Goal: Information Seeking & Learning: Learn about a topic

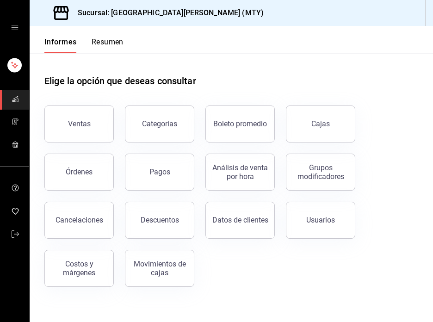
drag, startPoint x: 59, startPoint y: 124, endPoint x: 198, endPoint y: 19, distance: 173.8
click at [59, 124] on button "Ventas" at bounding box center [78, 124] width 69 height 37
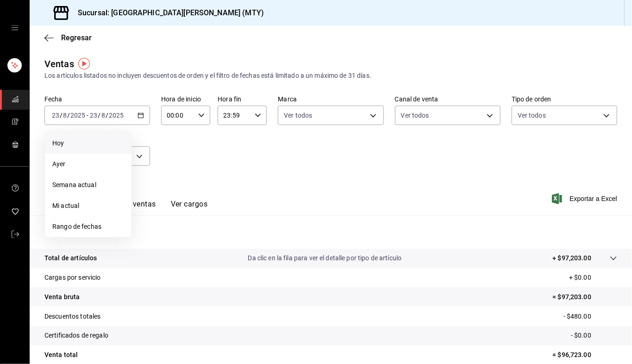
click at [80, 145] on span "Hoy" at bounding box center [88, 143] width 72 height 10
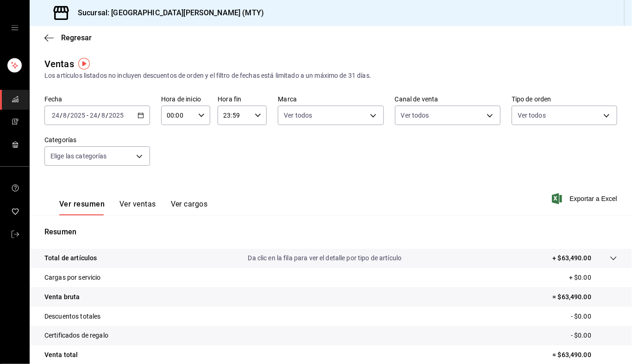
scroll to position [80, 0]
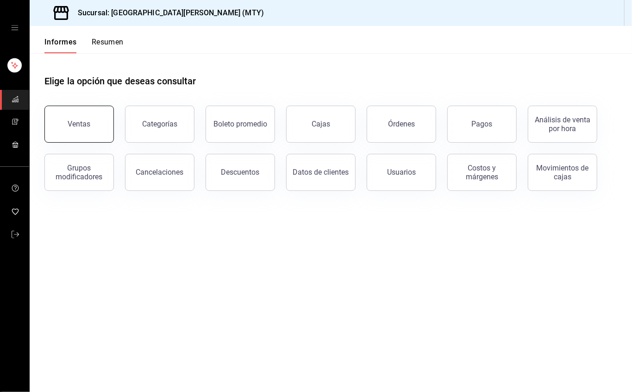
click at [105, 110] on button "Ventas" at bounding box center [78, 124] width 69 height 37
click at [93, 118] on html "Sucursal: San Juan Grill (MTY) Informes Resumen Elige la opción que deseas cons…" at bounding box center [316, 196] width 632 height 392
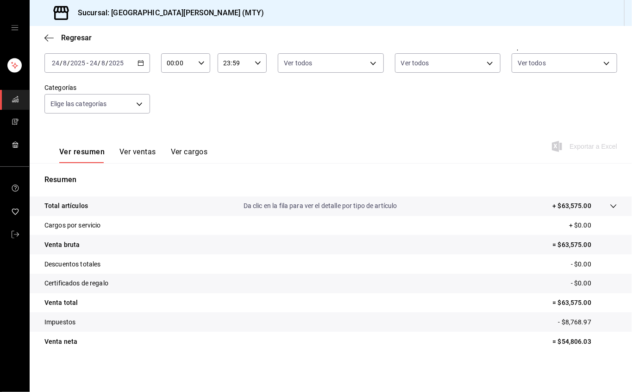
scroll to position [52, 0]
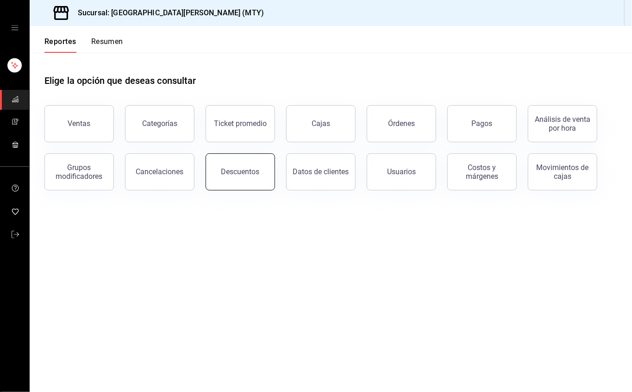
click at [246, 171] on div "Descuentos" at bounding box center [240, 171] width 38 height 9
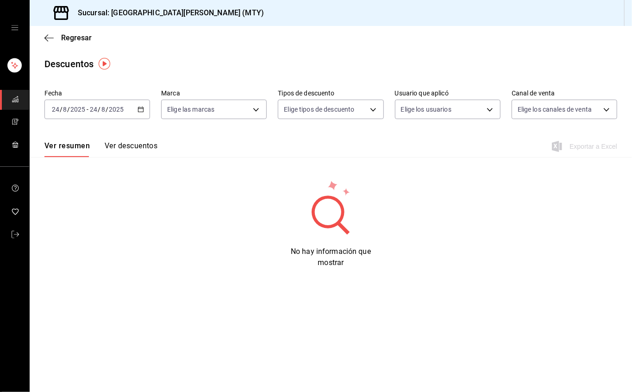
click at [113, 143] on button "Ver descuentos" at bounding box center [131, 149] width 53 height 16
click at [138, 106] on icon "button" at bounding box center [140, 109] width 6 height 6
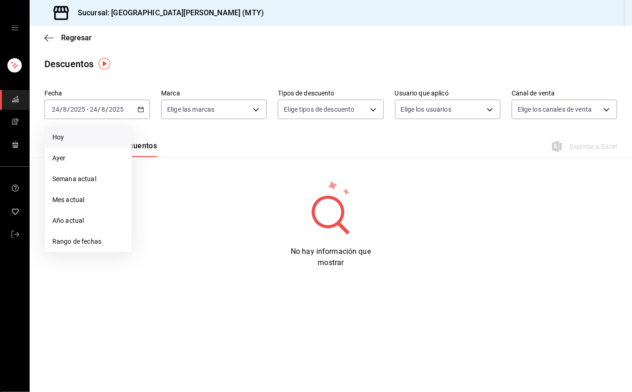
click at [93, 141] on span "Hoy" at bounding box center [88, 137] width 72 height 10
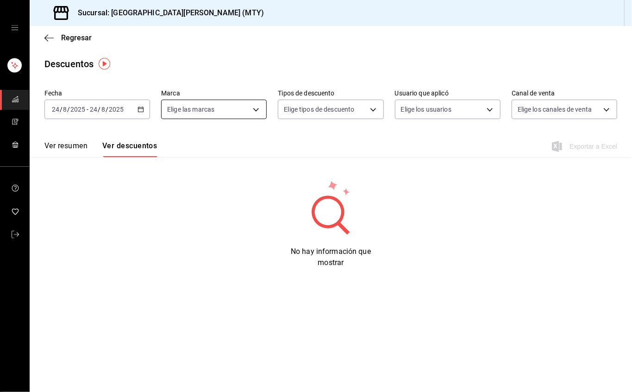
click at [263, 107] on body "Sucursal: San Juan Grill (MTY) Regresar Descuentos Fecha 2025-08-24 24 / 8 / 20…" at bounding box center [316, 196] width 632 height 392
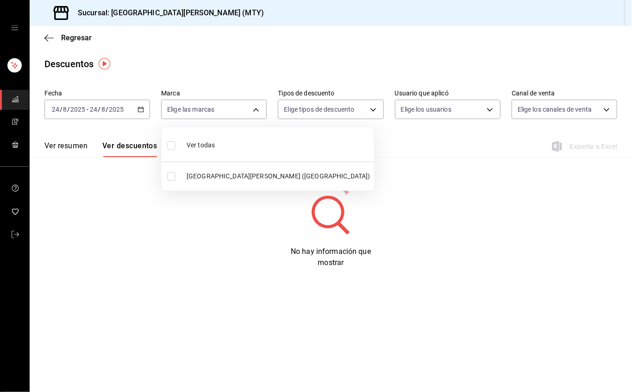
click at [234, 139] on li "Ver todas" at bounding box center [268, 144] width 212 height 27
type input "993182a7-2c84-4ec8-9ef4-4438dae30c02"
checkbox input "true"
click at [331, 113] on div at bounding box center [316, 196] width 632 height 392
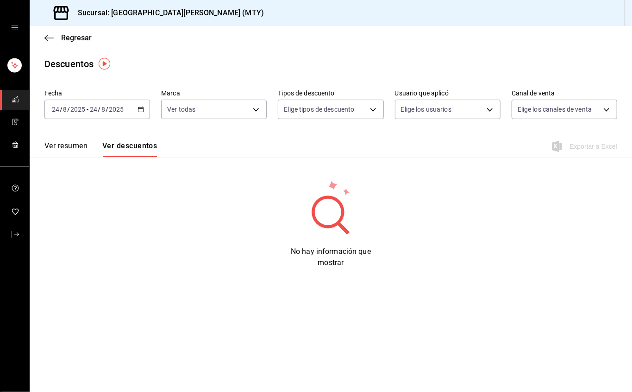
click at [337, 110] on body "Sucursal: San Juan Grill (MTY) Regresar Descuentos Fecha 2025-08-24 24 / 8 / 20…" at bounding box center [316, 196] width 632 height 392
click at [314, 144] on span "Orden" at bounding box center [339, 140] width 74 height 10
type input "ORDER"
checkbox input "true"
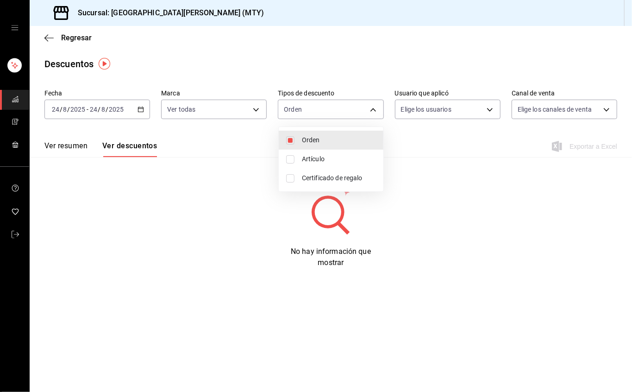
click at [380, 108] on div at bounding box center [316, 196] width 632 height 392
click at [364, 108] on body "Sucursal: San Juan Grill (MTY) Regresar Descuentos Fecha 2025-08-24 24 / 8 / 20…" at bounding box center [316, 196] width 632 height 392
click at [317, 160] on span "Artículo" at bounding box center [339, 159] width 74 height 10
type input "ORDER,ORDER_ITEM"
checkbox input "true"
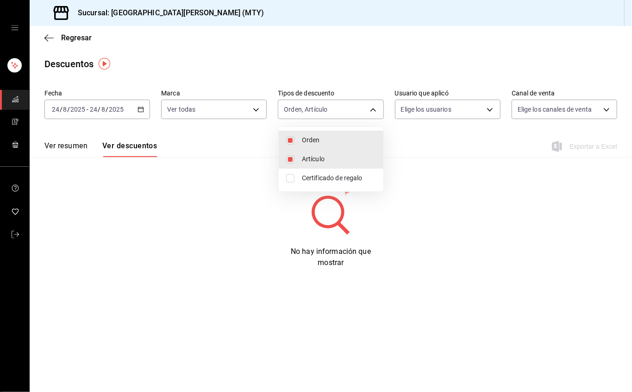
click at [462, 106] on div at bounding box center [316, 196] width 632 height 392
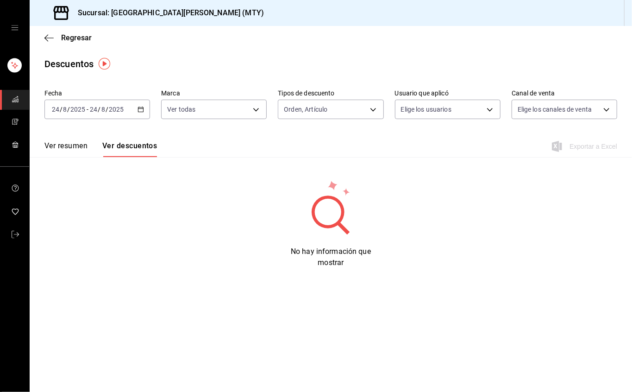
click at [461, 106] on body "Sucursal: San Juan Grill (MTY) Regresar Descuentos Fecha 2025-08-24 24 / 8 / 20…" at bounding box center [316, 196] width 632 height 392
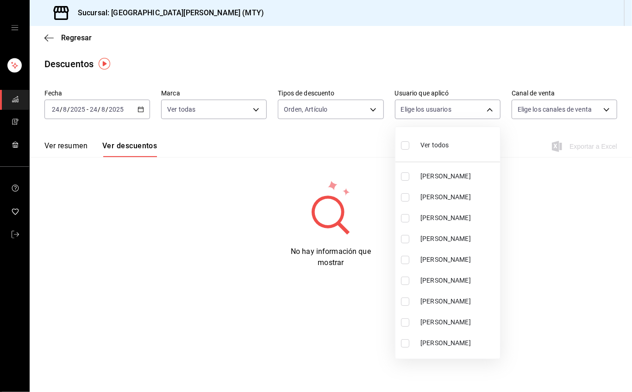
click at [441, 112] on div at bounding box center [316, 196] width 632 height 392
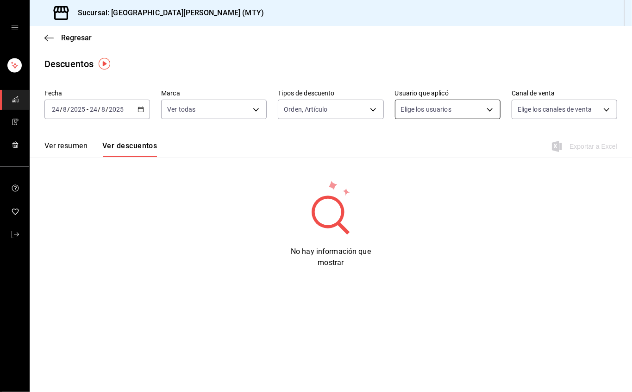
click at [491, 110] on body "Sucursal: San Juan Grill (MTY) Regresar Descuentos Fecha 2025-08-24 24 / 8 / 20…" at bounding box center [316, 196] width 632 height 392
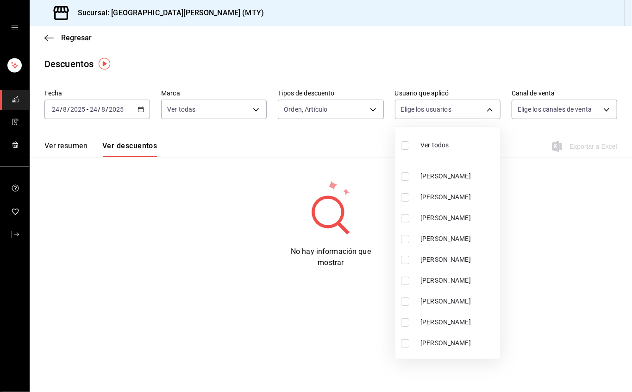
click at [442, 141] on span "Ver todos" at bounding box center [434, 145] width 28 height 10
type input "40021348-4333-4fa6-8536-a711b381f5fb,72ab75f8-9eef-4a0b-a99a-9908cc246cd9,98308…"
checkbox input "true"
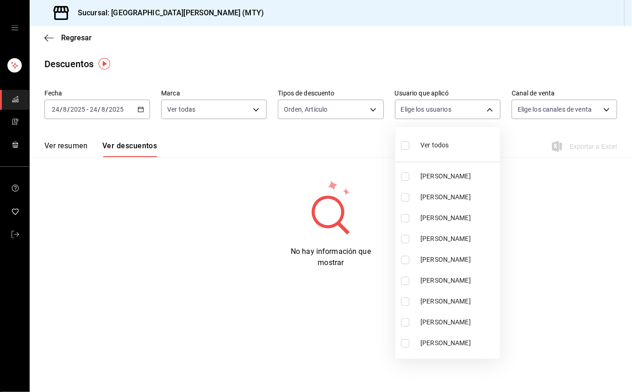
checkbox input "true"
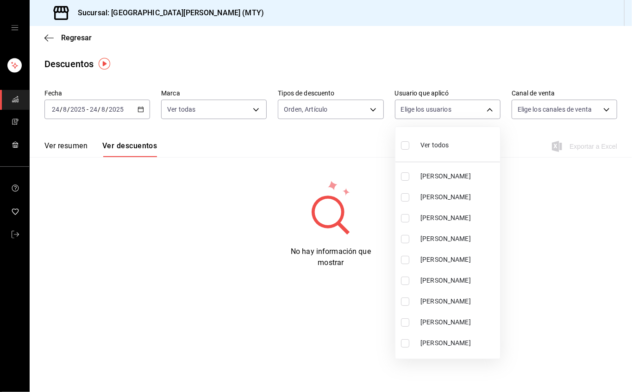
checkbox input "true"
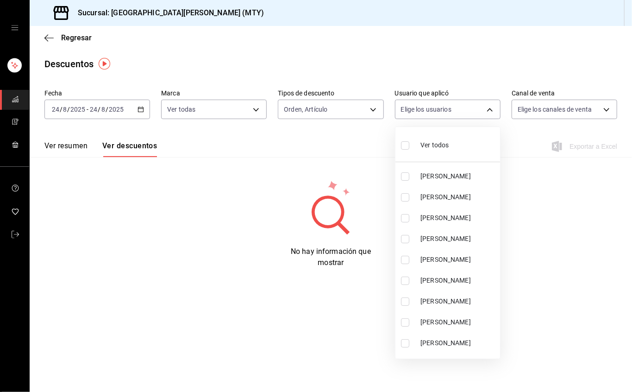
checkbox input "true"
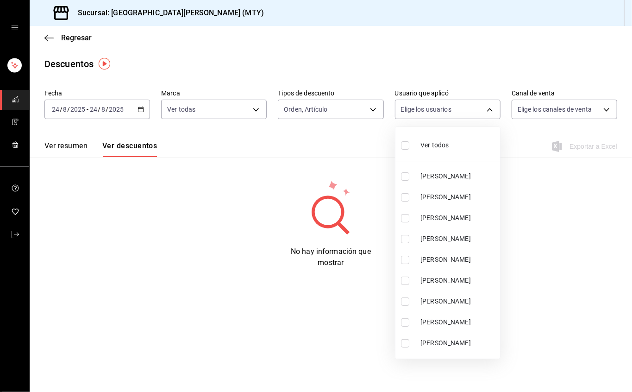
checkbox input "true"
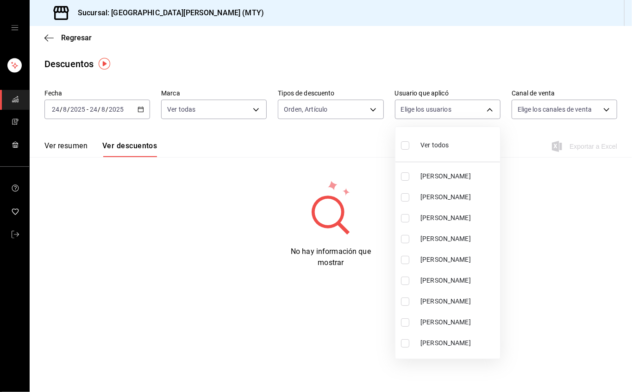
checkbox input "true"
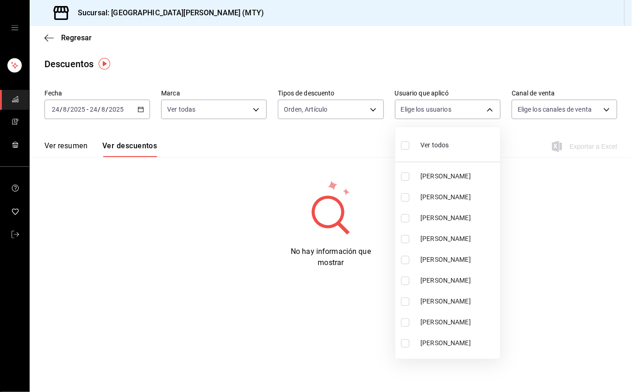
checkbox input "true"
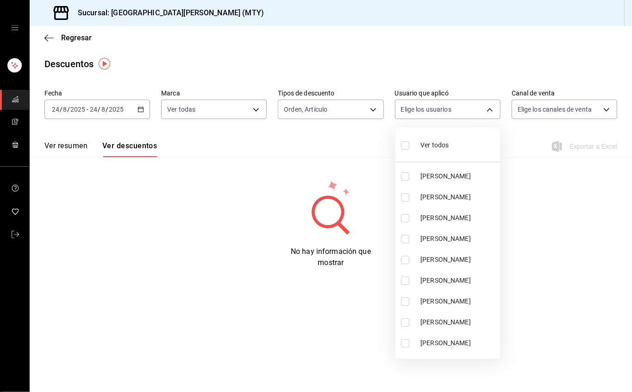
checkbox input "true"
click at [539, 106] on div at bounding box center [316, 196] width 632 height 392
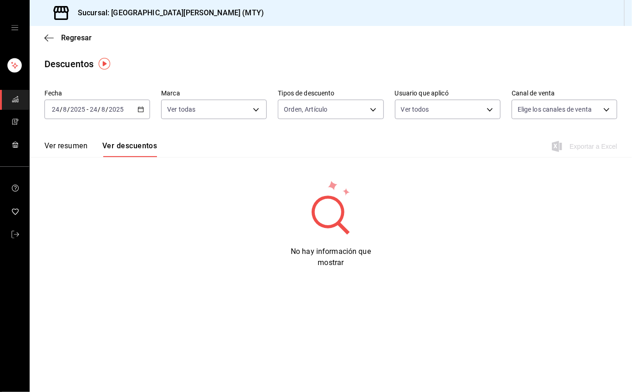
click at [539, 106] on body "Sucursal: San Juan Grill (MTY) Regresar Descuentos Fecha 2025-08-24 24 / 8 / 20…" at bounding box center [316, 196] width 632 height 392
click at [530, 140] on div "Ver todos" at bounding box center [541, 144] width 48 height 20
type input "PARROT,UBER_EATS,RAPPI,DIDI_FOOD,ONLINE"
checkbox input "true"
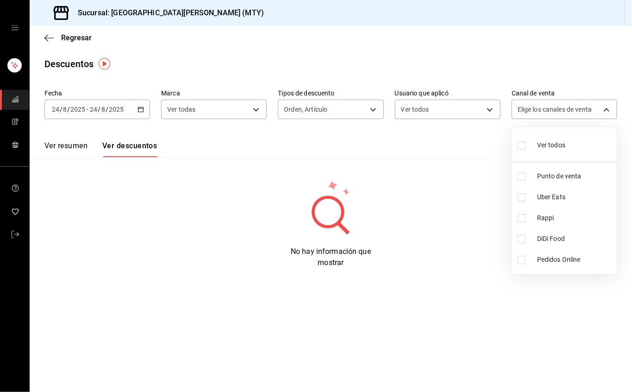
checkbox input "true"
click at [310, 147] on div at bounding box center [316, 196] width 632 height 392
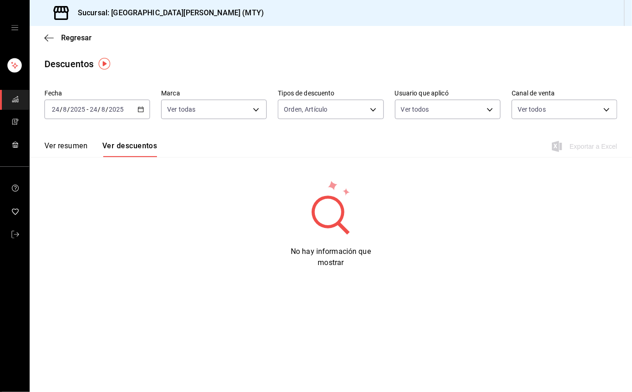
click at [144, 151] on button "Ver descuentos" at bounding box center [129, 149] width 55 height 16
click at [80, 150] on button "Ver resumen" at bounding box center [65, 149] width 43 height 16
click at [139, 147] on button "Ver descuentos" at bounding box center [131, 149] width 53 height 16
click at [463, 113] on body "Sucursal: San Juan Grill (MTY) Regresar Descuentos Fecha 2025-08-24 24 / 8 / 20…" at bounding box center [316, 196] width 632 height 392
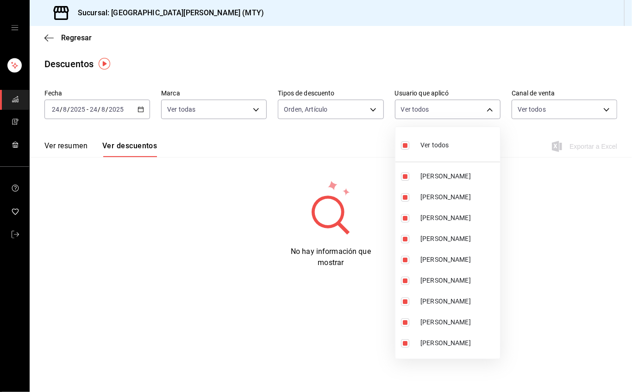
click at [482, 108] on div at bounding box center [316, 196] width 632 height 392
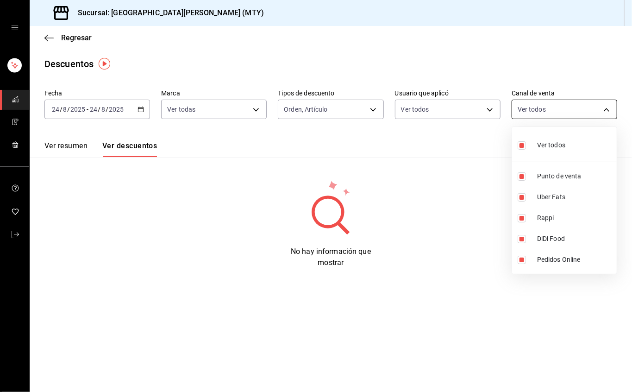
click at [556, 109] on body "Sucursal: San Juan Grill (MTY) Regresar Descuentos Fecha 2025-08-24 24 / 8 / 20…" at bounding box center [316, 196] width 632 height 392
click at [524, 139] on label at bounding box center [523, 144] width 12 height 13
click at [524, 141] on input "checkbox" at bounding box center [521, 145] width 8 height 8
checkbox input "true"
type input "PARROT,UBER_EATS,RAPPI,DIDI_FOOD,ONLINE"
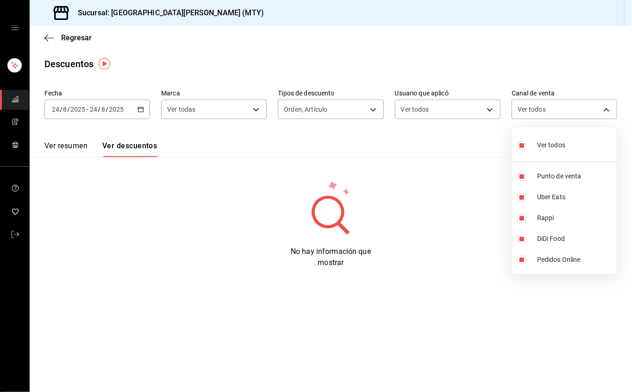
checkbox input "true"
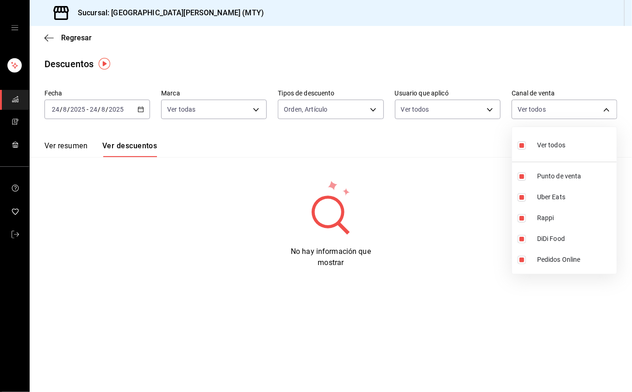
click at [456, 150] on div at bounding box center [316, 196] width 632 height 392
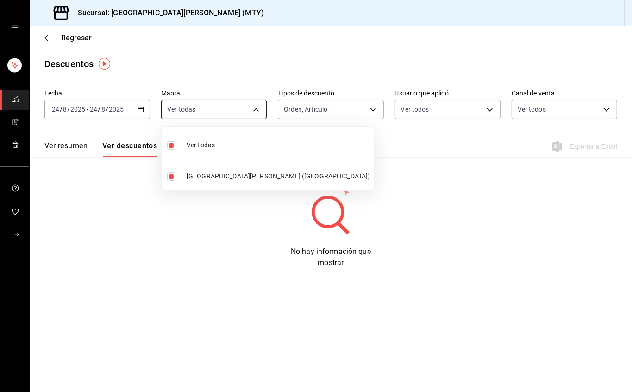
click at [250, 113] on body "Sucursal: San Juan Grill (MTY) Regresar Descuentos Fecha 2025-08-24 24 / 8 / 20…" at bounding box center [316, 196] width 632 height 392
click at [244, 141] on li "Ver todas" at bounding box center [268, 144] width 212 height 27
checkbox input "false"
click at [146, 108] on div at bounding box center [316, 196] width 632 height 392
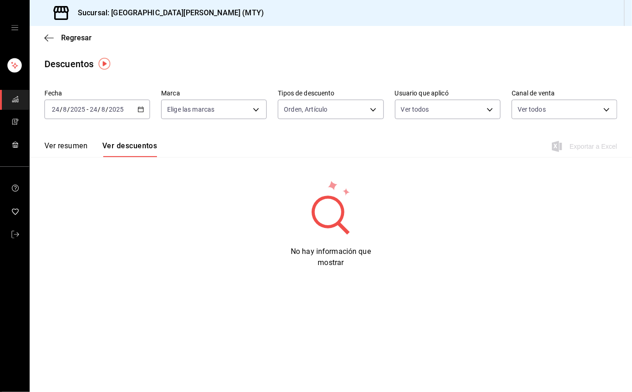
click at [143, 108] on div "Ver todas San Juan Grill (Nuevo Sur)" at bounding box center [316, 196] width 632 height 392
click at [143, 108] on icon "button" at bounding box center [140, 109] width 6 height 6
click at [86, 134] on span "Hoy" at bounding box center [88, 137] width 72 height 10
click at [78, 142] on button "Ver resumen" at bounding box center [65, 149] width 43 height 16
click at [143, 143] on button "Ver descuentos" at bounding box center [131, 149] width 53 height 16
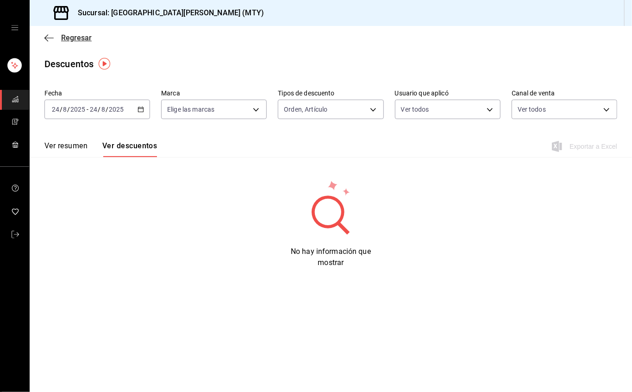
click at [51, 37] on icon "button" at bounding box center [48, 37] width 9 height 0
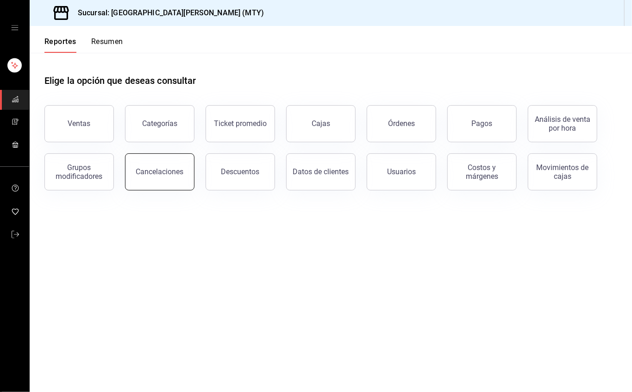
click at [180, 180] on button "Cancelaciones" at bounding box center [159, 171] width 69 height 37
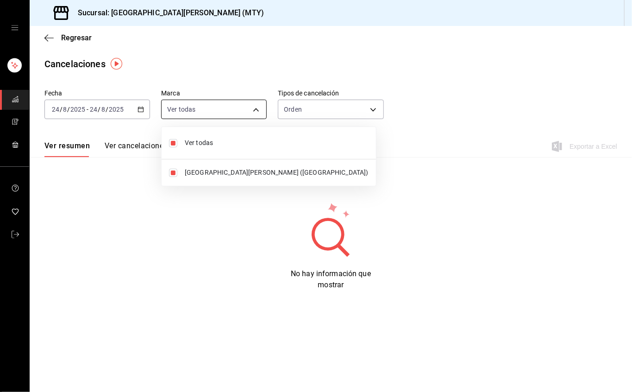
click at [221, 112] on body "Sucursal: San Juan Grill (MTY) Regresar Cancelaciones Fecha 2025-08-24 24 / 8 /…" at bounding box center [316, 196] width 632 height 392
click at [339, 99] on div at bounding box center [316, 196] width 632 height 392
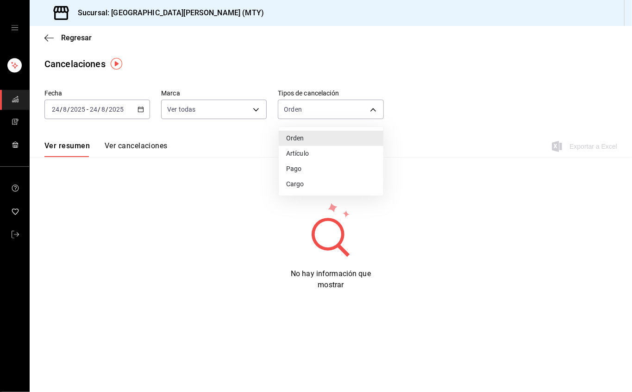
click at [341, 104] on body "Sucursal: San Juan Grill (MTY) Regresar Cancelaciones Fecha 2025-08-24 24 / 8 /…" at bounding box center [316, 196] width 632 height 392
click at [317, 158] on li "Artículo" at bounding box center [331, 153] width 105 height 15
type input "ORDER_ITEM"
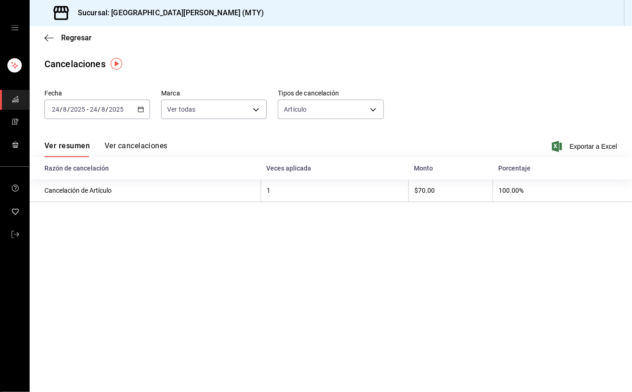
click at [154, 142] on button "Ver cancelaciones" at bounding box center [136, 149] width 63 height 16
